Goal: Task Accomplishment & Management: Complete application form

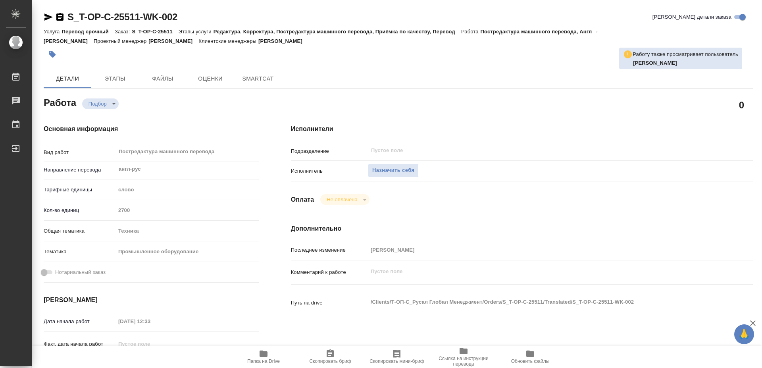
type textarea "x"
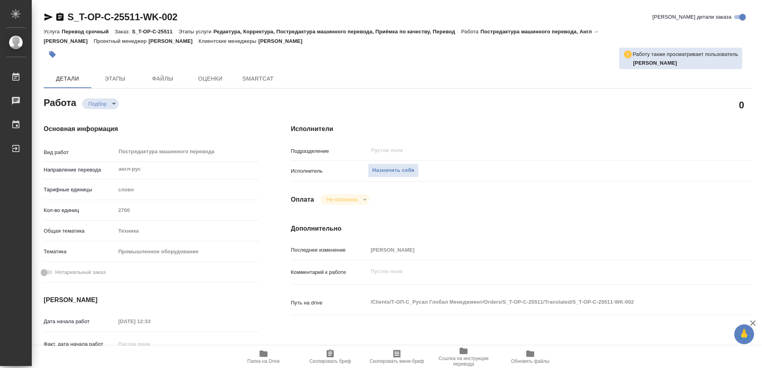
type textarea "x"
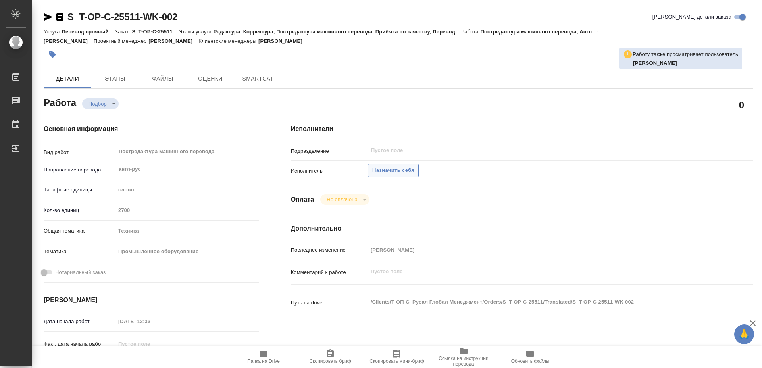
type textarea "x"
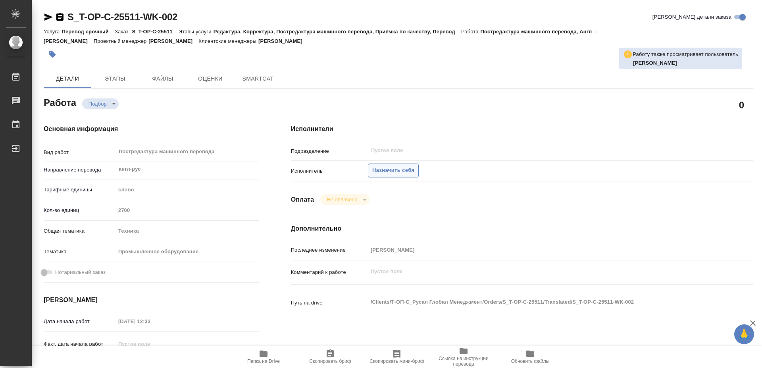
type textarea "x"
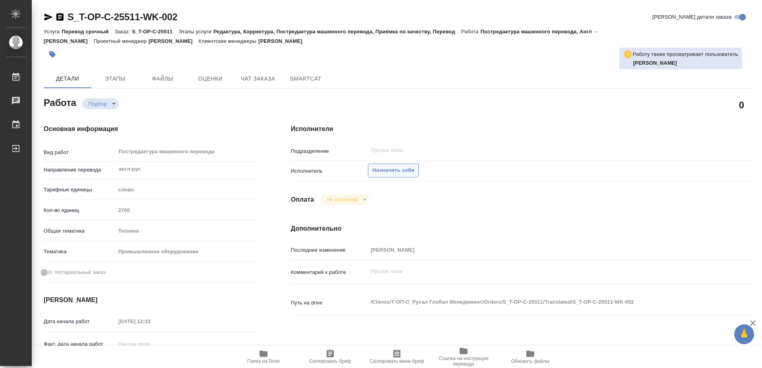
type textarea "x"
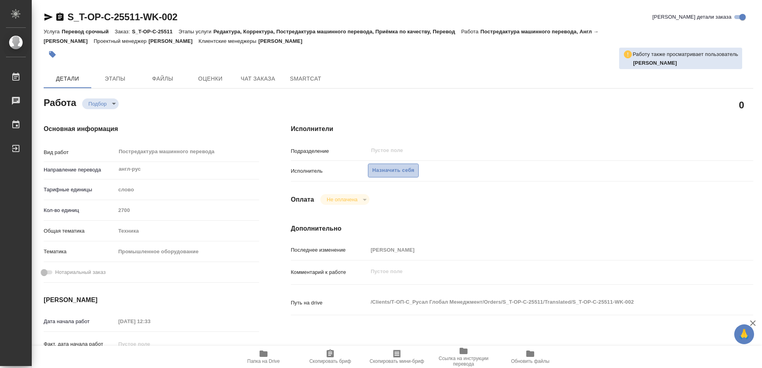
click at [395, 166] on span "Назначить себя" at bounding box center [393, 170] width 42 height 9
type textarea "x"
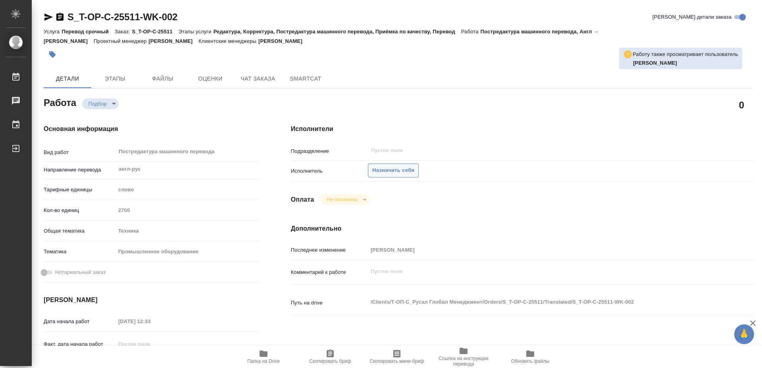
type textarea "x"
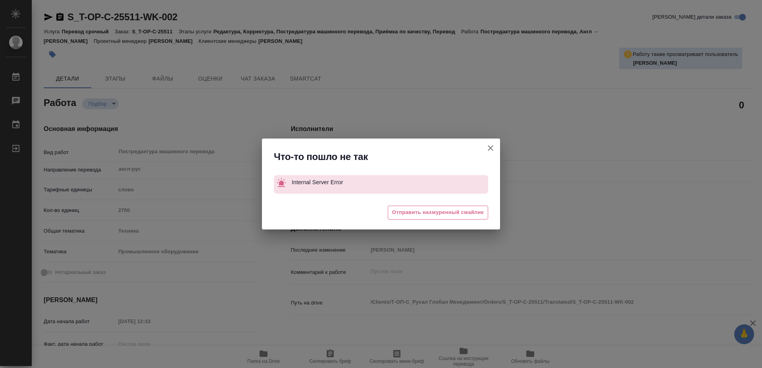
click at [422, 66] on div "Что-то пошло не так Internal Server Error 😔 Отправить нахмуренный смайлик" at bounding box center [381, 184] width 762 height 368
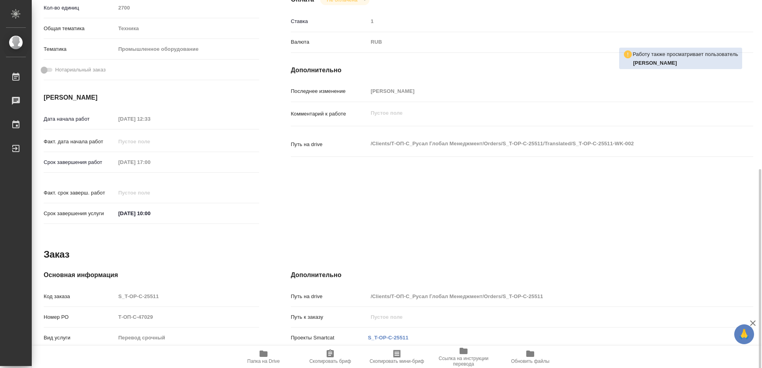
scroll to position [230, 0]
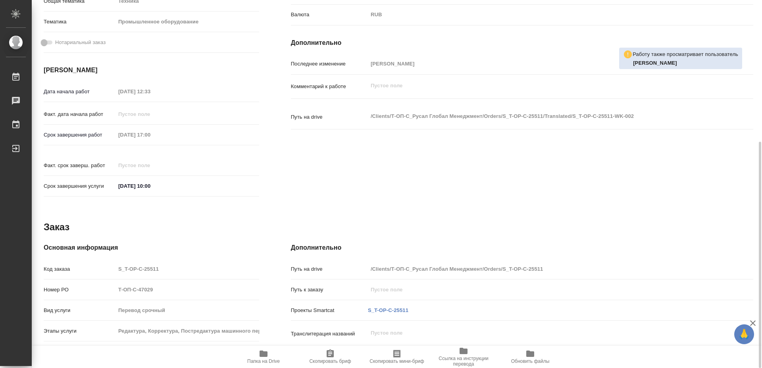
click at [264, 354] on icon "button" at bounding box center [263, 353] width 8 height 6
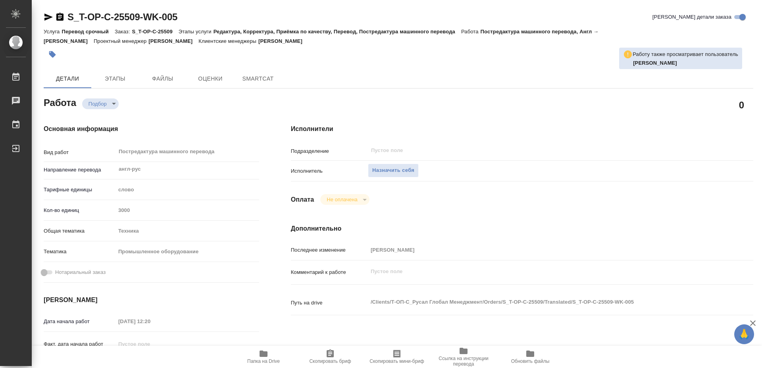
type textarea "x"
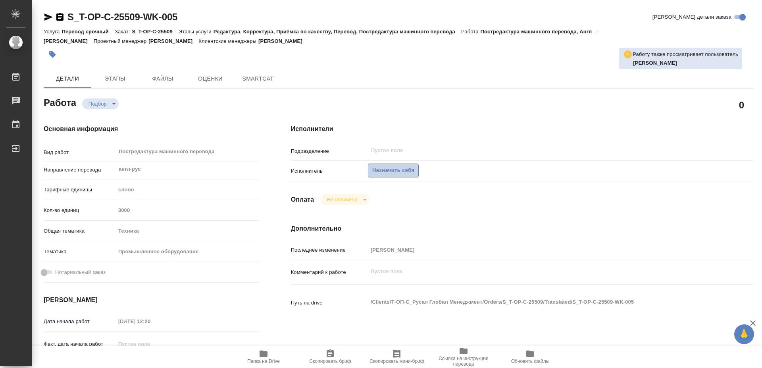
type textarea "x"
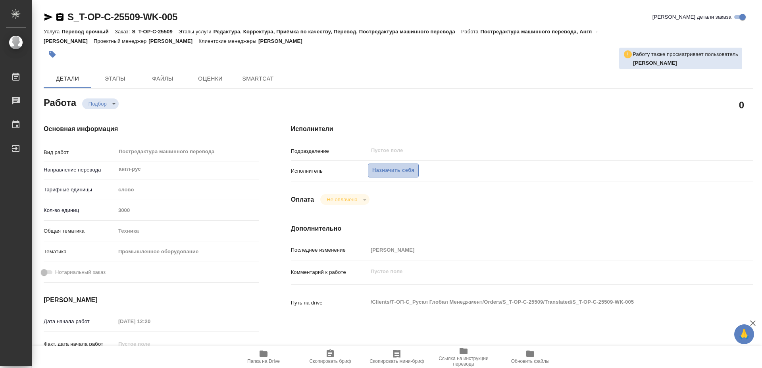
click at [400, 166] on span "Назначить себя" at bounding box center [393, 170] width 42 height 9
type textarea "x"
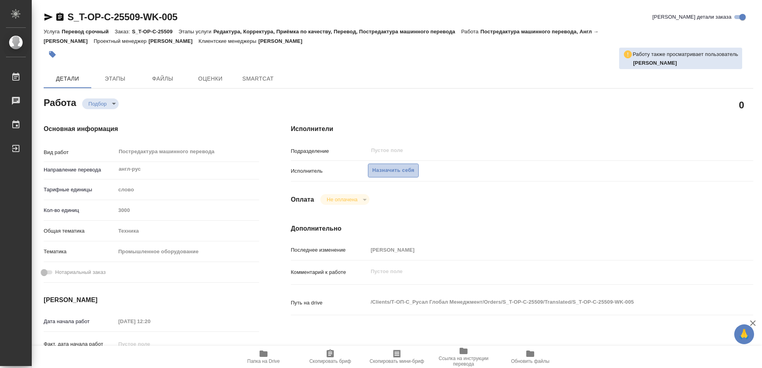
type textarea "x"
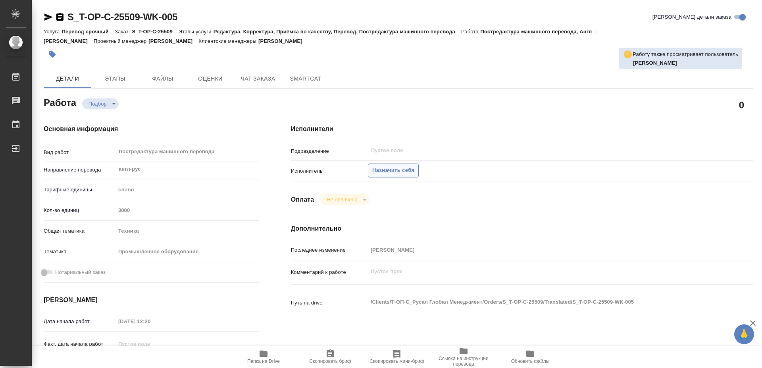
type textarea "x"
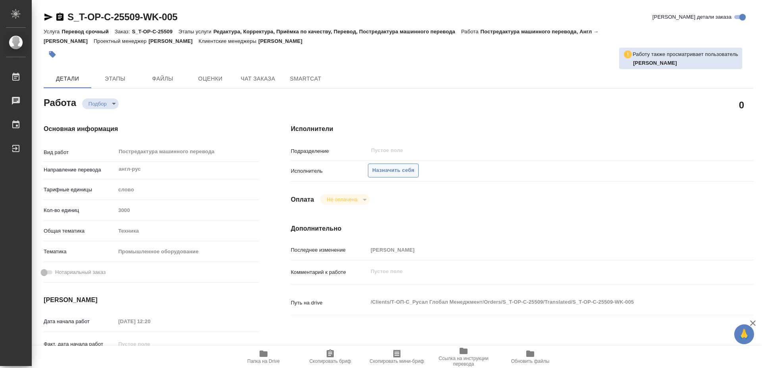
type textarea "x"
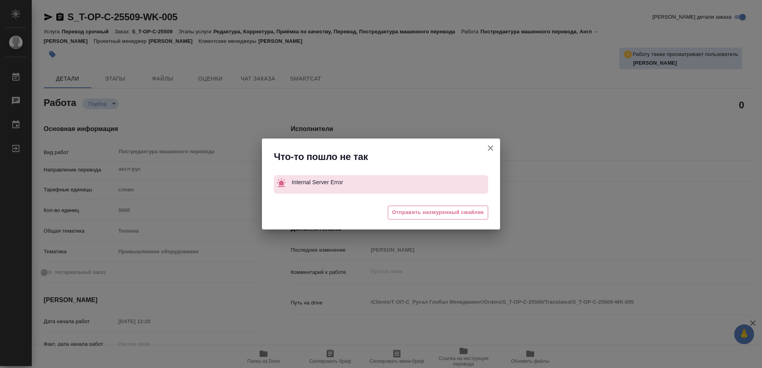
click at [556, 182] on div "Что-то пошло не так Internal Server Error 😒 Отправить нахмуренный смайлик" at bounding box center [381, 184] width 762 height 368
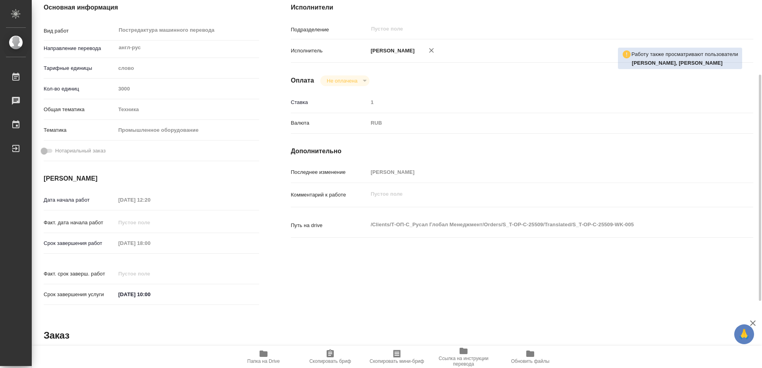
scroll to position [230, 0]
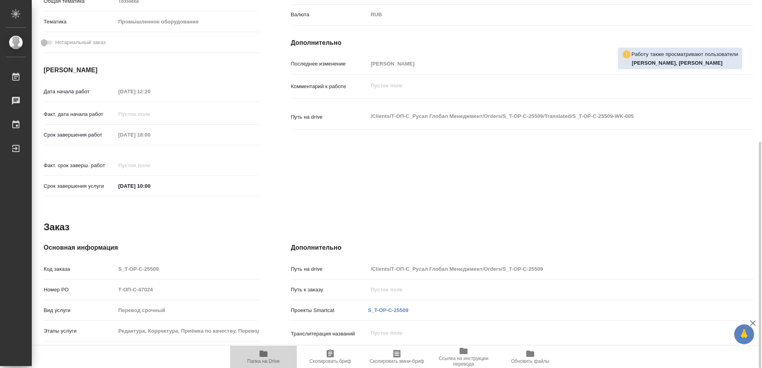
click at [263, 356] on icon "button" at bounding box center [263, 353] width 8 height 6
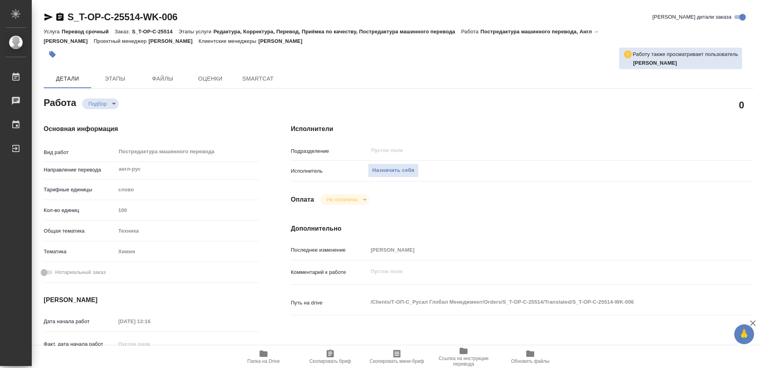
type textarea "x"
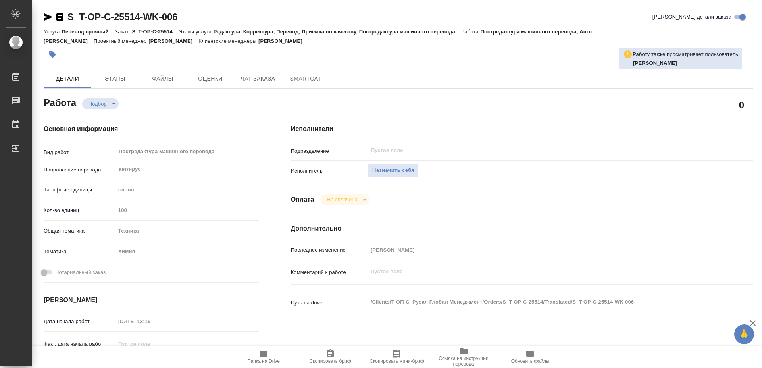
type textarea "x"
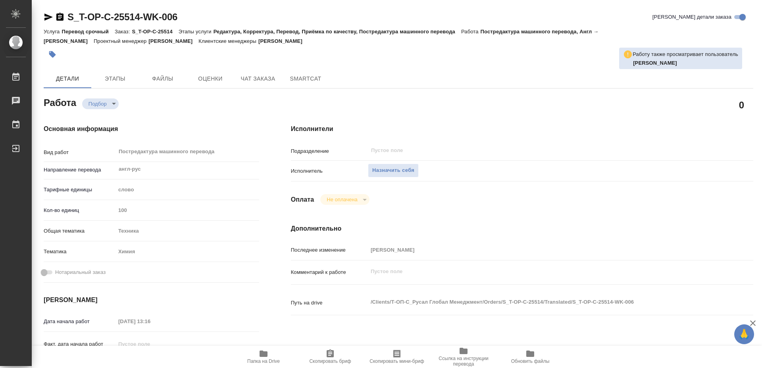
type textarea "x"
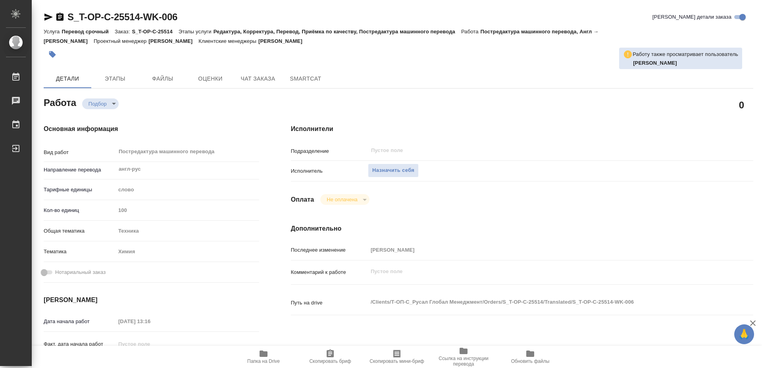
type textarea "x"
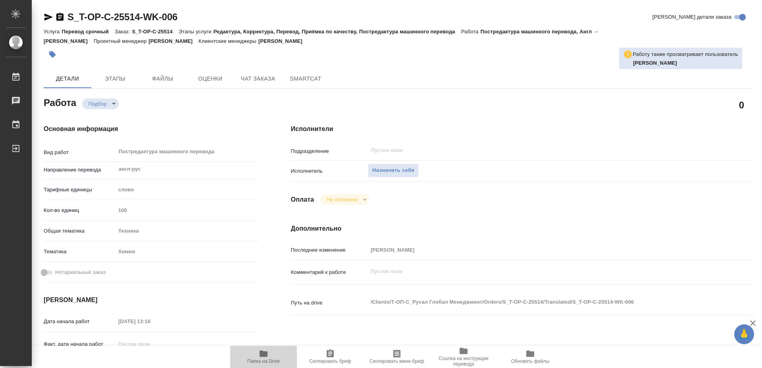
click at [266, 355] on icon "button" at bounding box center [263, 353] width 8 height 6
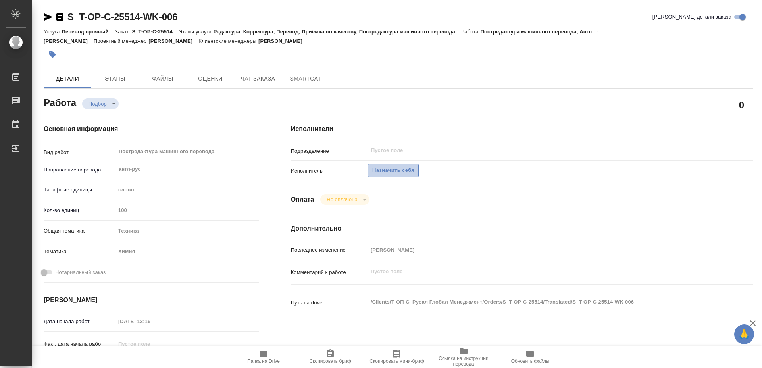
click at [392, 166] on span "Назначить себя" at bounding box center [393, 170] width 42 height 9
type textarea "x"
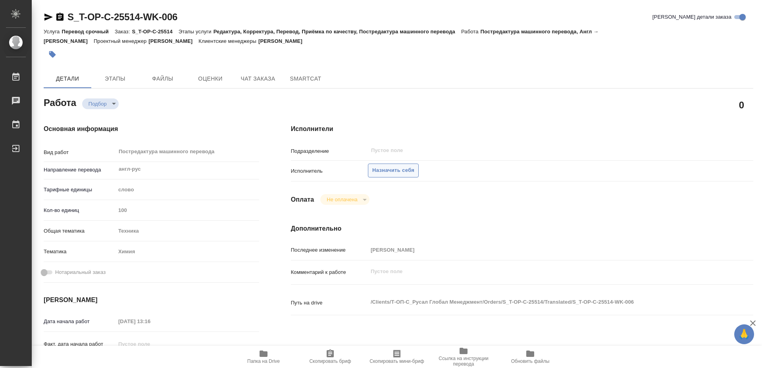
type textarea "x"
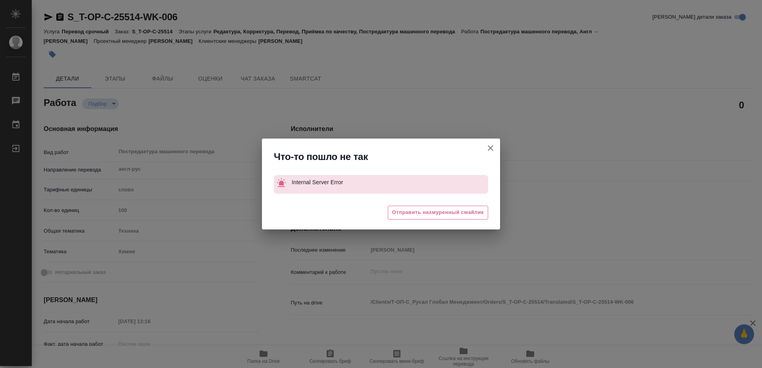
click at [489, 146] on icon "button" at bounding box center [490, 148] width 10 height 10
type textarea "x"
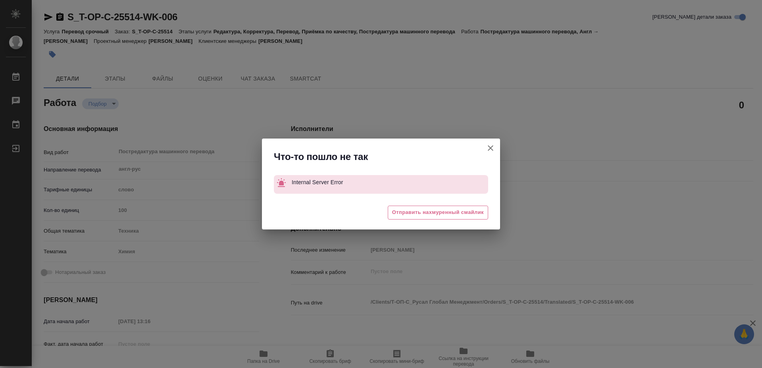
type textarea "x"
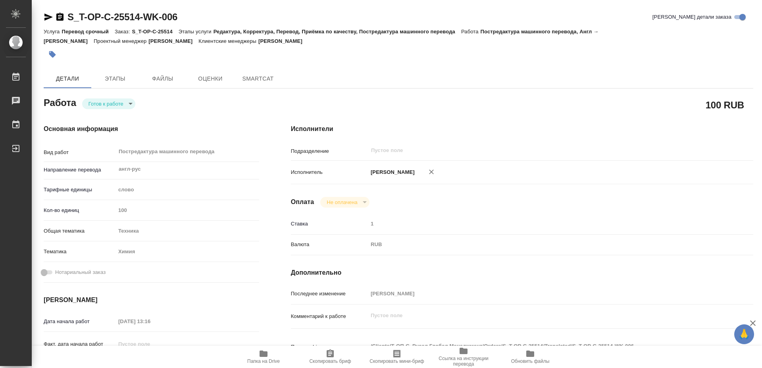
type textarea "x"
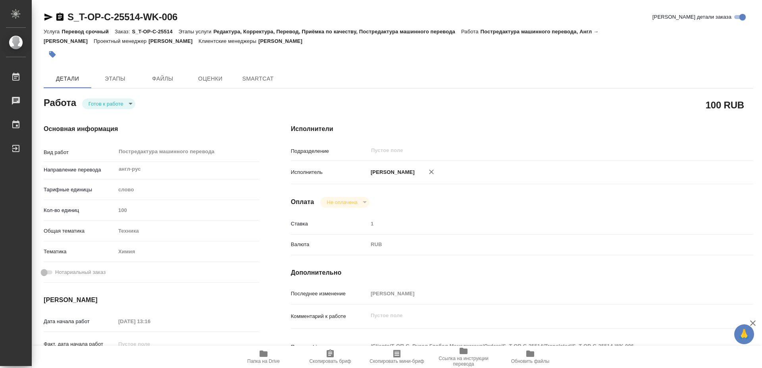
type textarea "x"
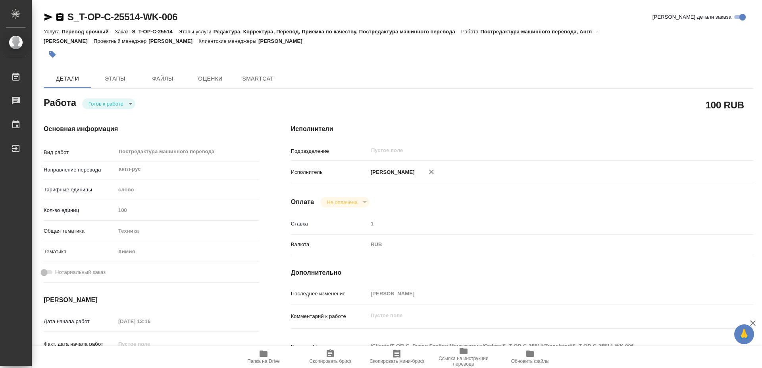
type textarea "x"
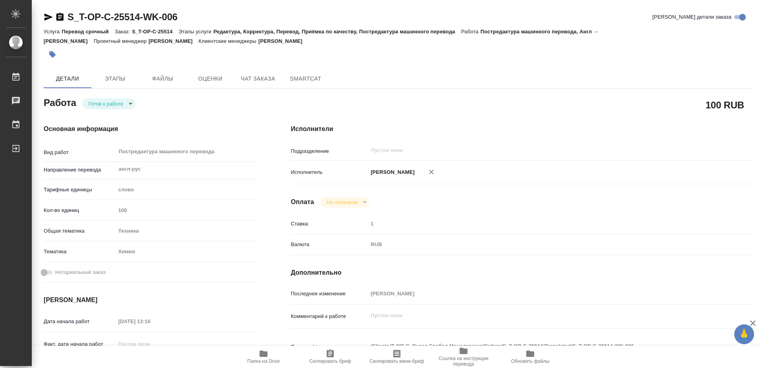
type textarea "x"
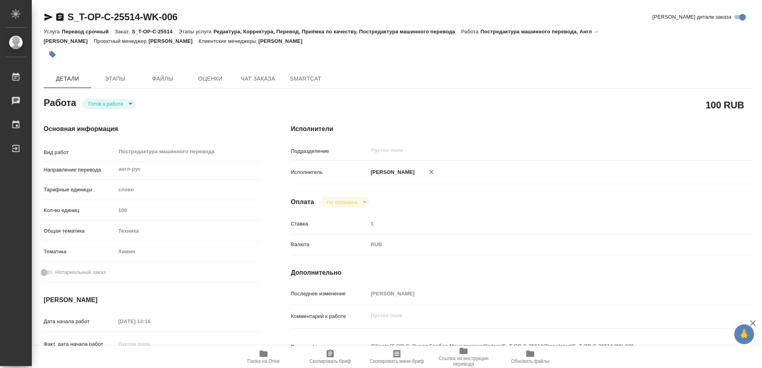
type textarea "x"
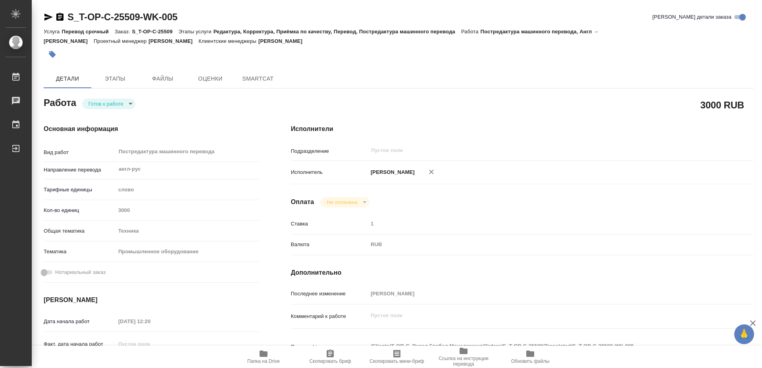
type textarea "x"
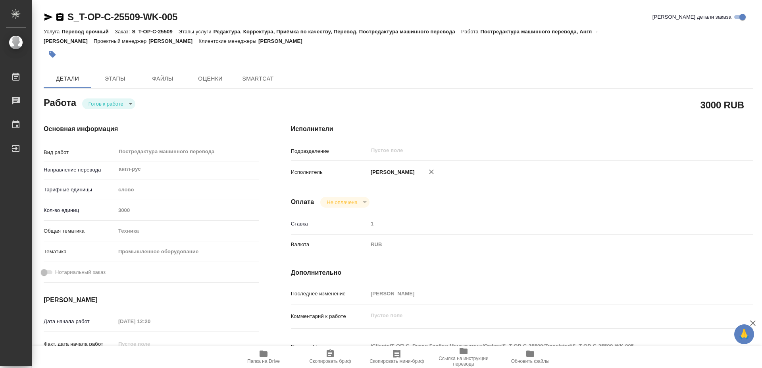
type textarea "x"
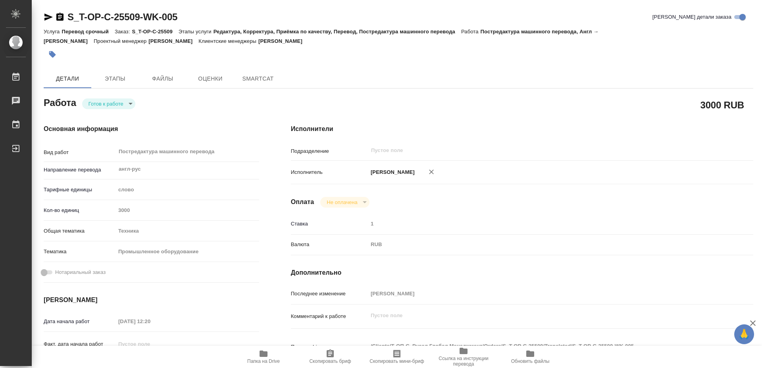
type textarea "x"
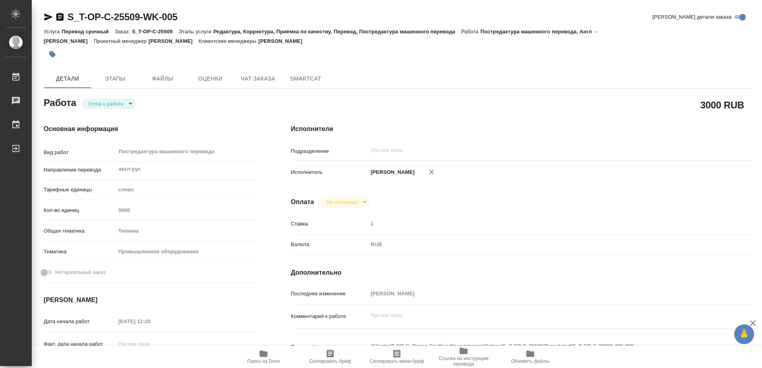
type textarea "x"
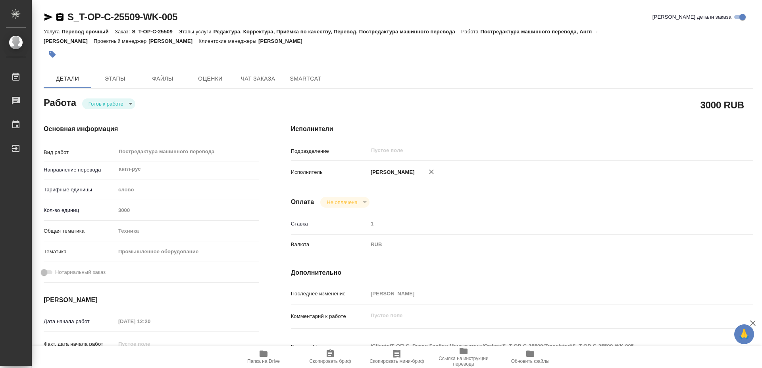
type textarea "x"
